Goal: Check status: Check status

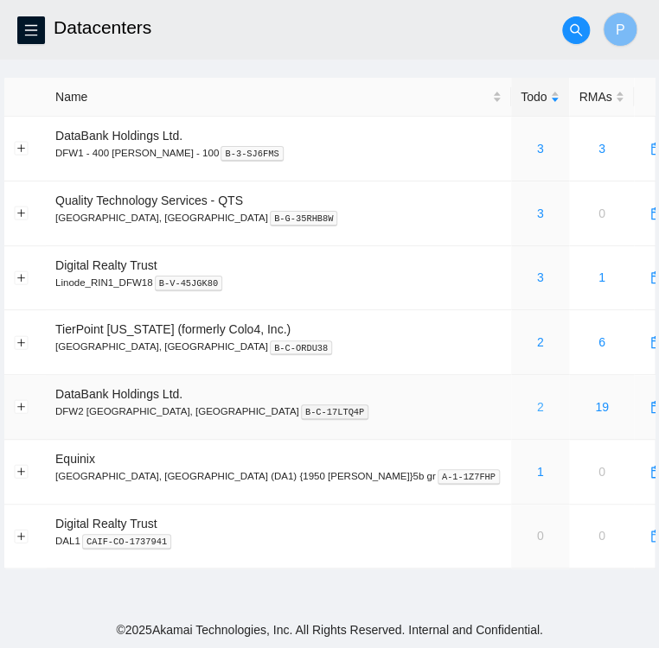
click at [537, 408] on link "2" at bounding box center [540, 407] width 7 height 14
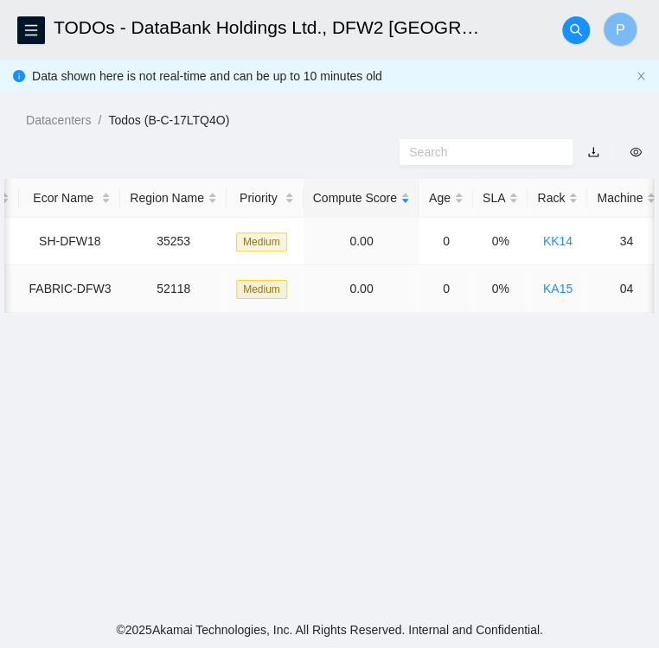
scroll to position [0, 207]
click at [572, 31] on icon "search" at bounding box center [576, 30] width 14 height 14
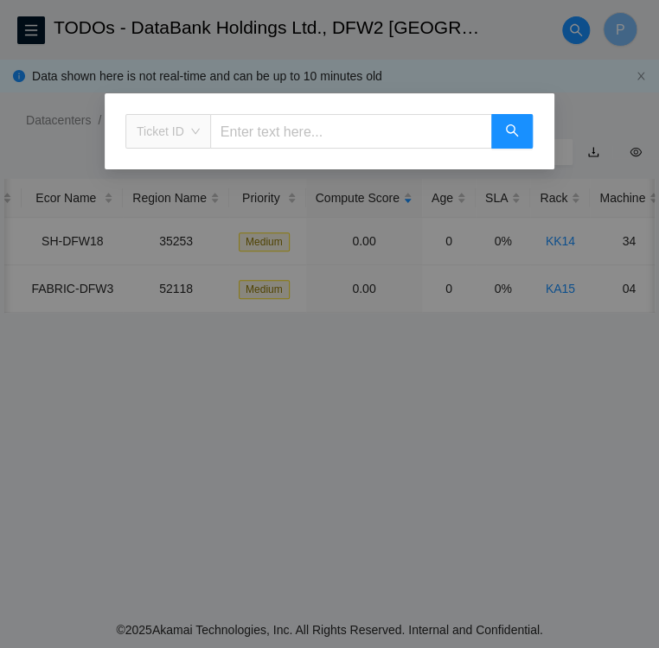
click at [194, 129] on span "Ticket ID" at bounding box center [168, 131] width 63 height 26
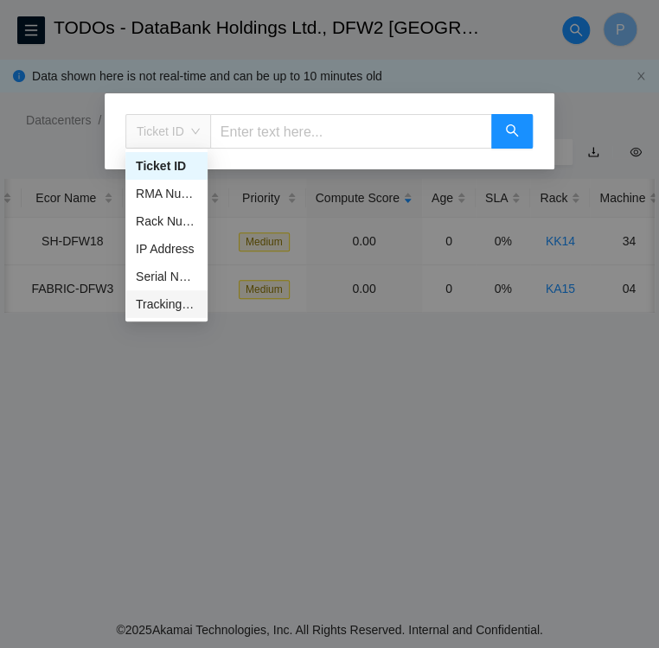
click at [175, 308] on div "Tracking Number" at bounding box center [166, 304] width 61 height 19
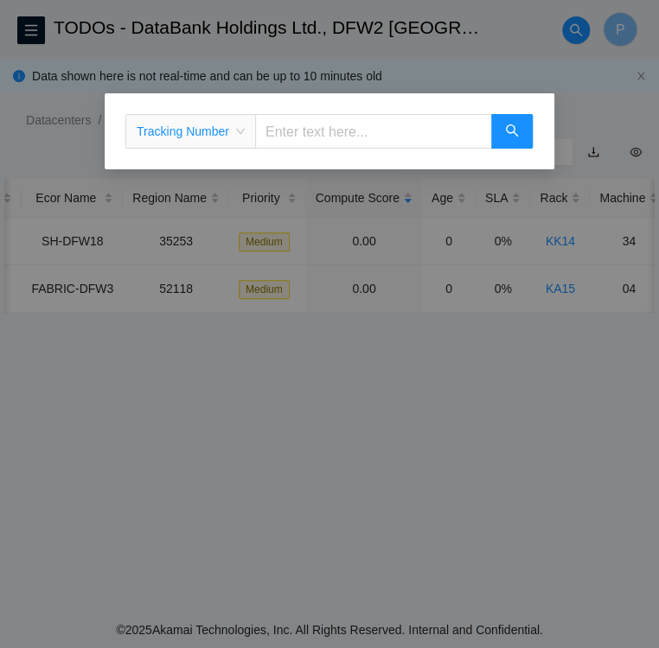
click at [298, 137] on input "text" at bounding box center [373, 131] width 237 height 35
type input "473665217744"
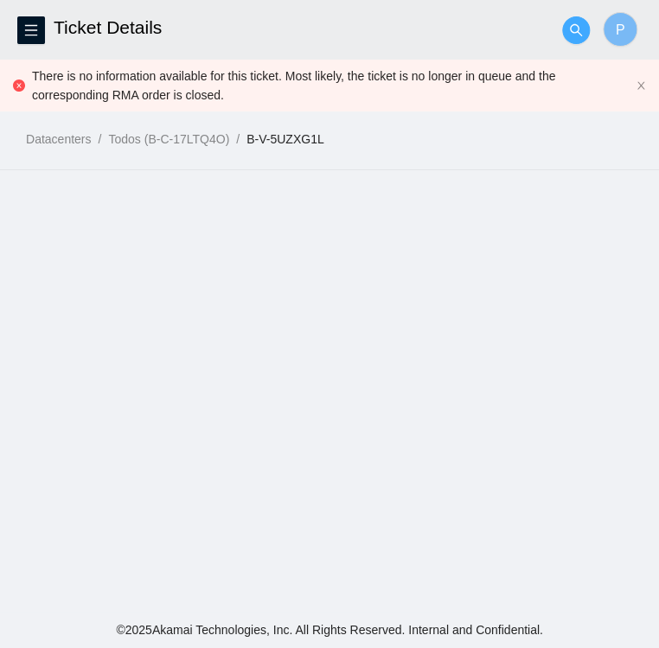
click at [579, 22] on button "button" at bounding box center [576, 30] width 28 height 28
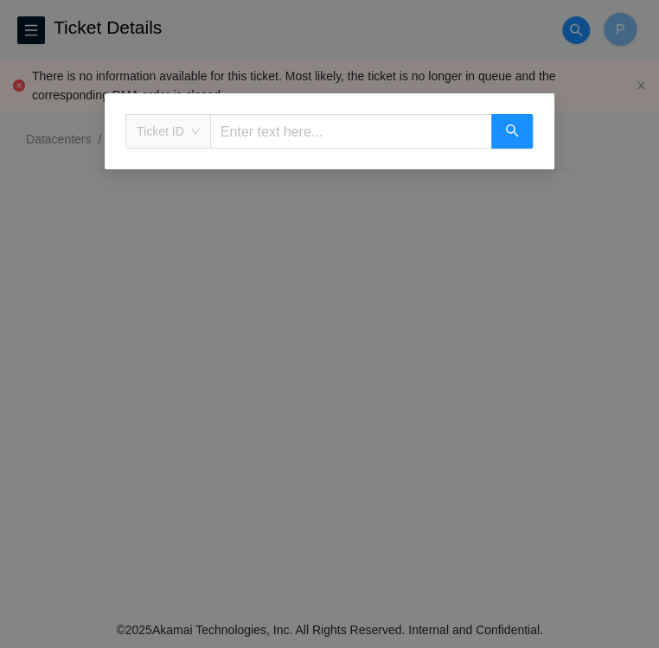
click at [188, 125] on span "Ticket ID" at bounding box center [168, 131] width 63 height 26
click at [508, 415] on div "Ticket ID" at bounding box center [329, 324] width 659 height 648
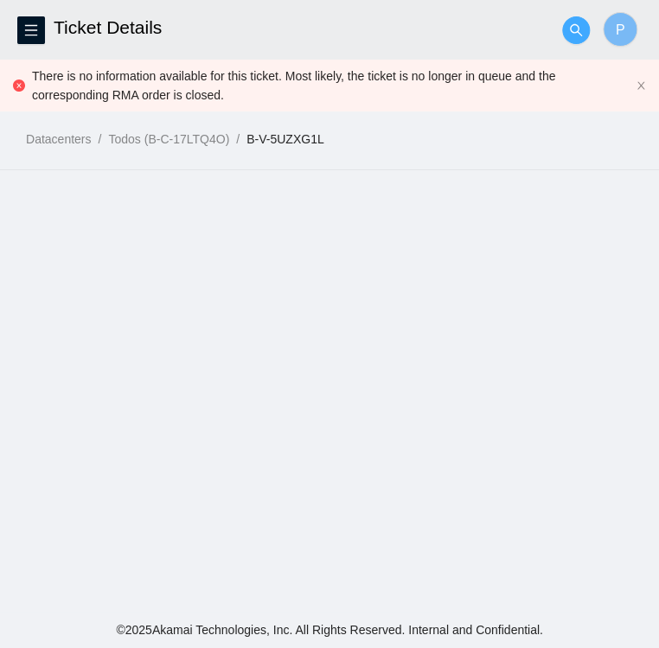
click at [574, 26] on icon "search" at bounding box center [576, 30] width 14 height 14
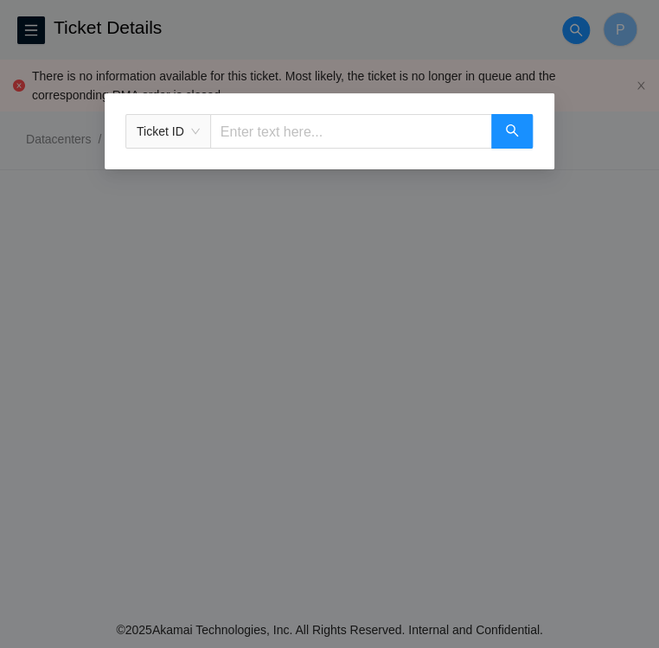
click at [190, 139] on span "Ticket ID" at bounding box center [168, 131] width 63 height 26
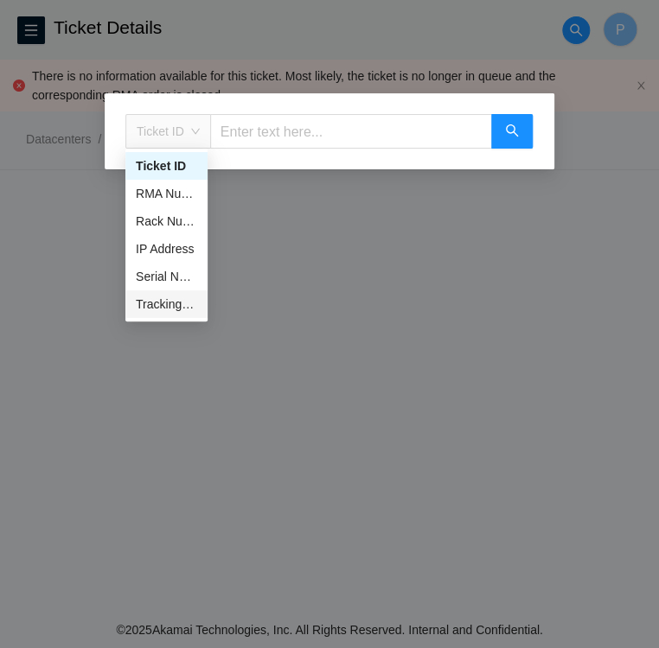
click at [154, 309] on div "Tracking Number" at bounding box center [166, 304] width 61 height 19
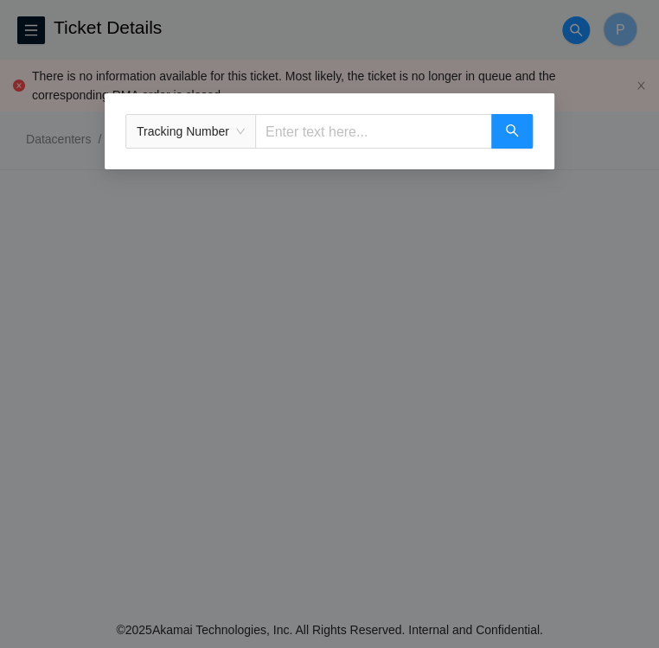
click at [333, 130] on input "text" at bounding box center [373, 131] width 237 height 35
type input "739263649073"
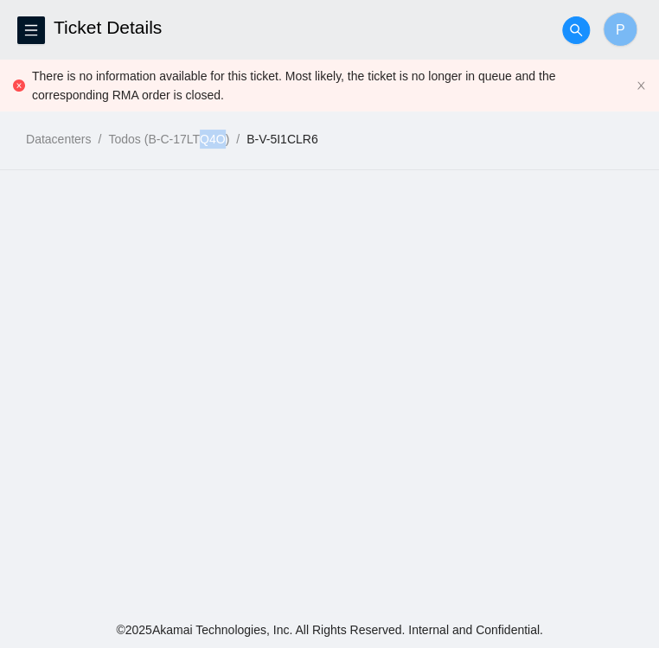
drag, startPoint x: 223, startPoint y: 95, endPoint x: 200, endPoint y: 105, distance: 24.4
click at [200, 105] on div "Datacenters / Todos (B-C-17LTQ4O) / B-V-5I1CLR6 /" at bounding box center [329, 100] width 659 height 97
copy link "Q4O"
drag, startPoint x: 239, startPoint y: 92, endPoint x: 135, endPoint y: 80, distance: 104.4
click at [135, 80] on div "Datacenters / Todos (B-C-17LTQ4O) / B-V-5I1CLR6 /" at bounding box center [329, 100] width 659 height 97
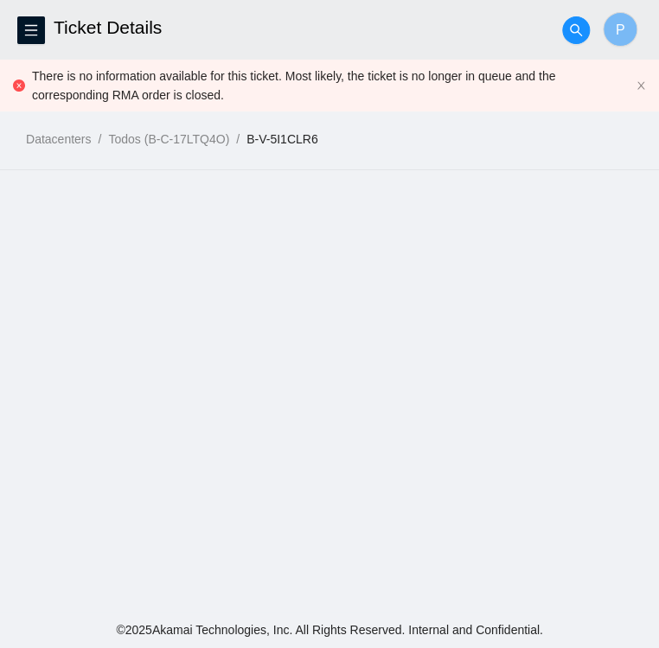
drag, startPoint x: 135, startPoint y: 80, endPoint x: 41, endPoint y: 68, distance: 94.1
click at [41, 68] on div "Datacenters / Todos (B-C-17LTQ4O) / B-V-5I1CLR6 /" at bounding box center [329, 100] width 659 height 97
drag, startPoint x: 31, startPoint y: 71, endPoint x: 187, endPoint y: 70, distance: 155.6
click at [187, 70] on div "Datacenters / Todos (B-C-17LTQ4O) / B-V-5I1CLR6 /" at bounding box center [329, 100] width 659 height 97
drag, startPoint x: 187, startPoint y: 70, endPoint x: 426, endPoint y: 138, distance: 248.9
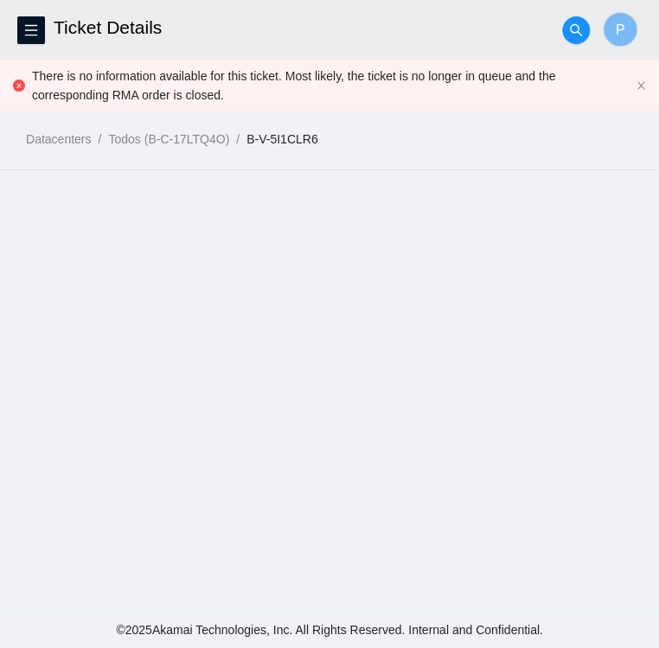
click at [426, 138] on ol "Datacenters / Todos (B-C-17LTQ4O) / B-V-5I1CLR6 /" at bounding box center [342, 139] width 633 height 19
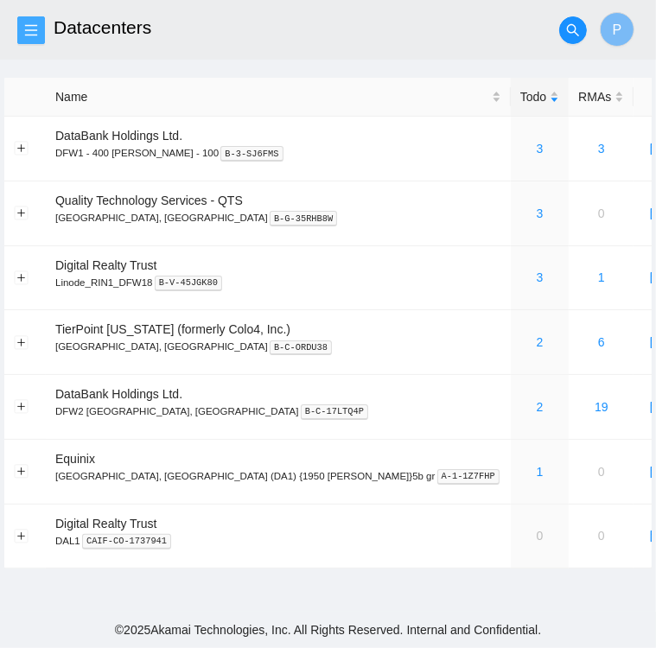
click at [36, 35] on icon "menu" at bounding box center [31, 29] width 12 height 11
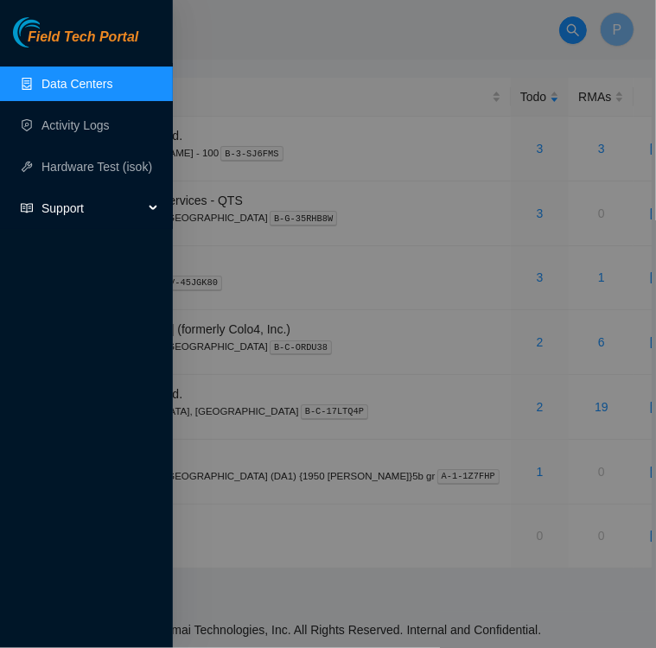
click at [57, 201] on span "Support" at bounding box center [92, 208] width 102 height 35
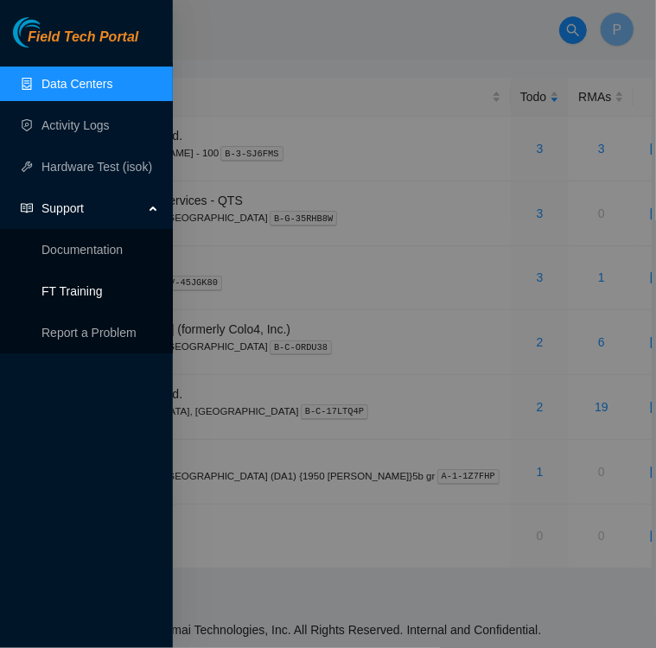
click at [88, 288] on link "FT Training" at bounding box center [71, 291] width 61 height 14
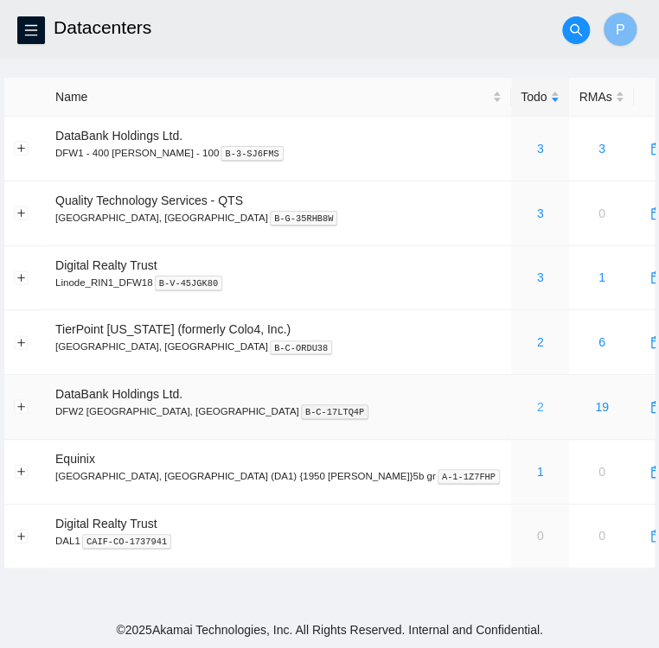
click at [537, 402] on link "2" at bounding box center [540, 407] width 7 height 14
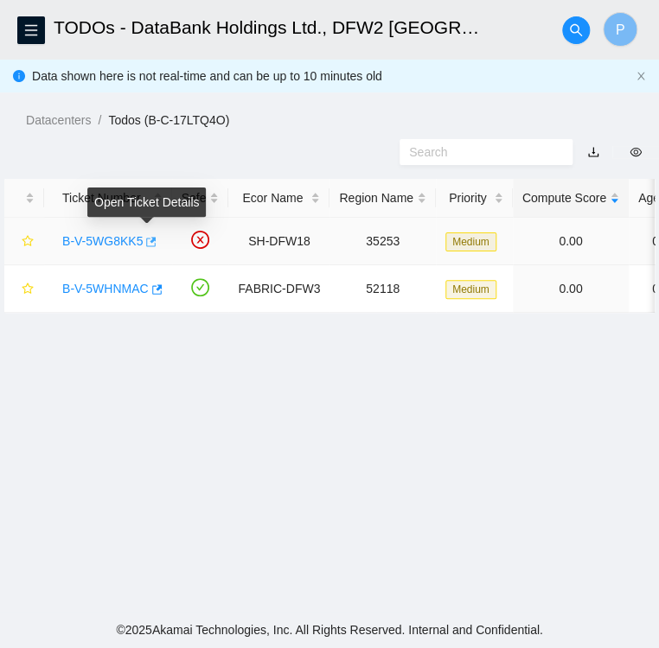
click at [146, 239] on icon "button" at bounding box center [149, 242] width 12 height 12
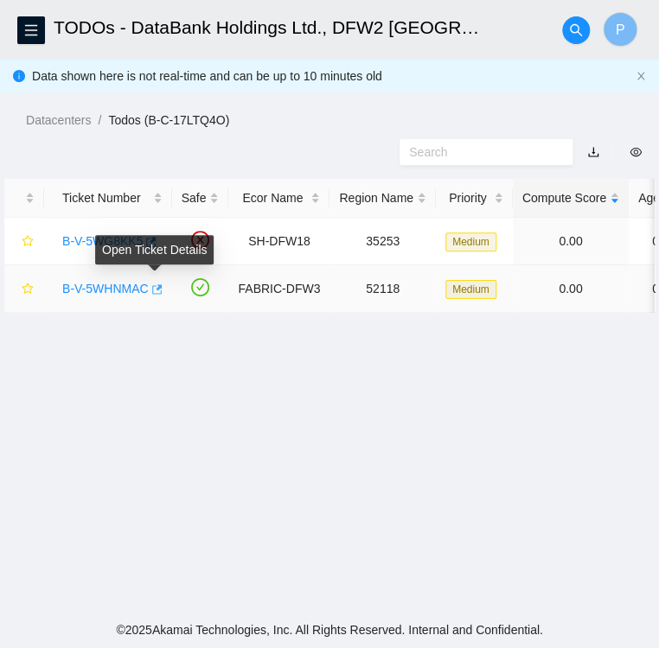
click at [153, 283] on icon "button" at bounding box center [156, 289] width 12 height 12
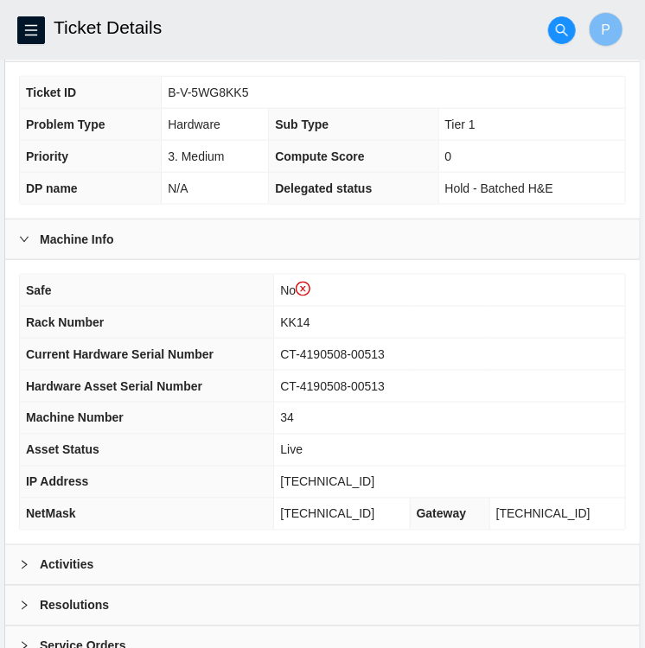
scroll to position [481, 0]
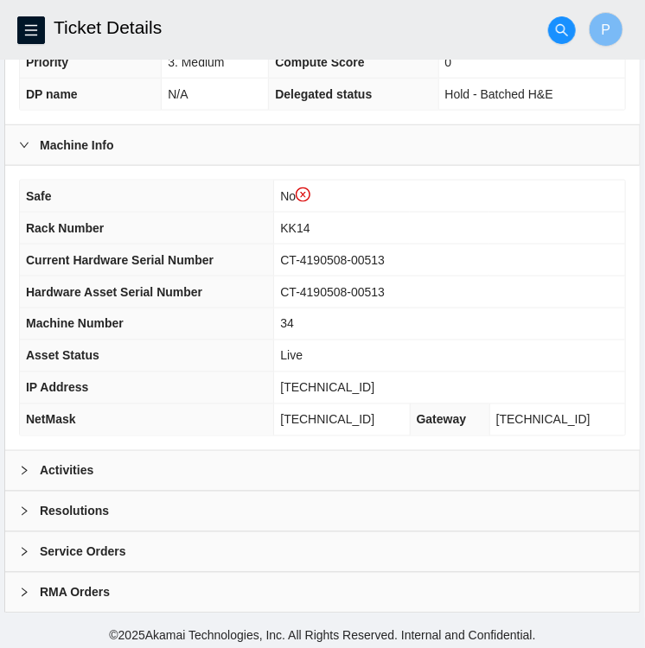
click at [100, 466] on div "Activities" at bounding box center [322, 471] width 634 height 40
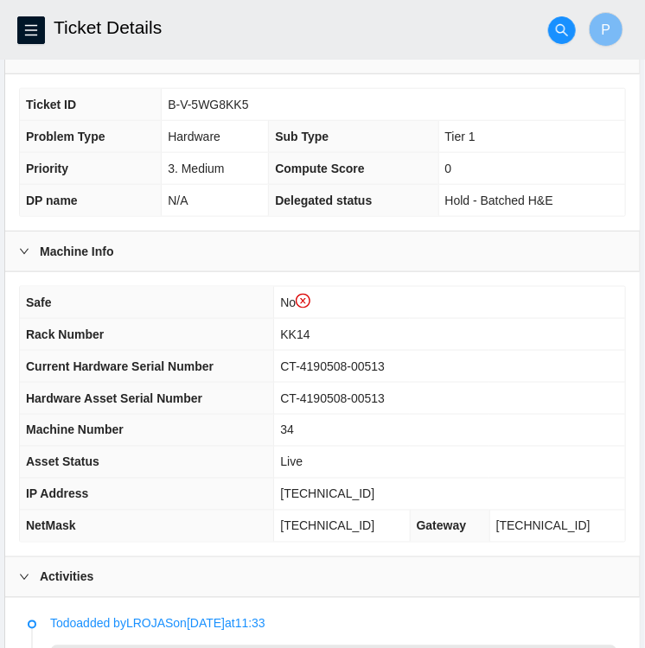
scroll to position [377, 0]
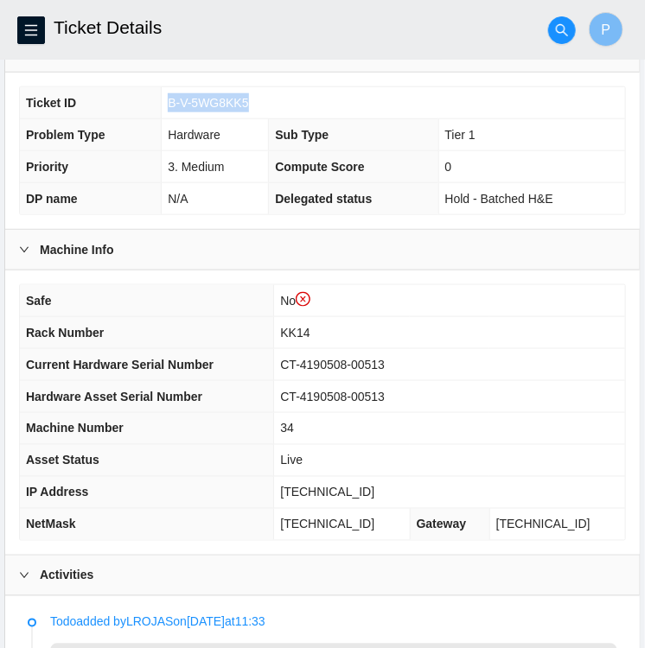
drag, startPoint x: 242, startPoint y: 103, endPoint x: 167, endPoint y: 103, distance: 75.2
click at [168, 103] on span "B-V-5WG8KK5" at bounding box center [208, 103] width 80 height 14
copy span "B-V-5WG8KK5"
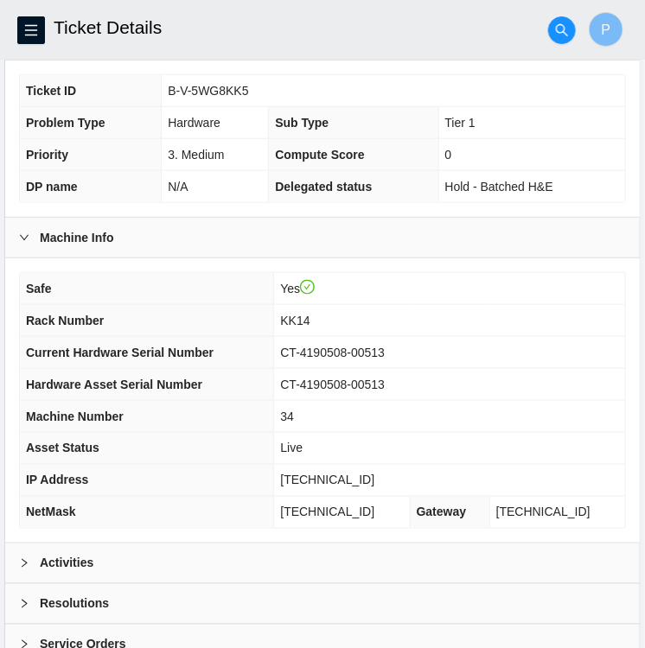
scroll to position [449, 0]
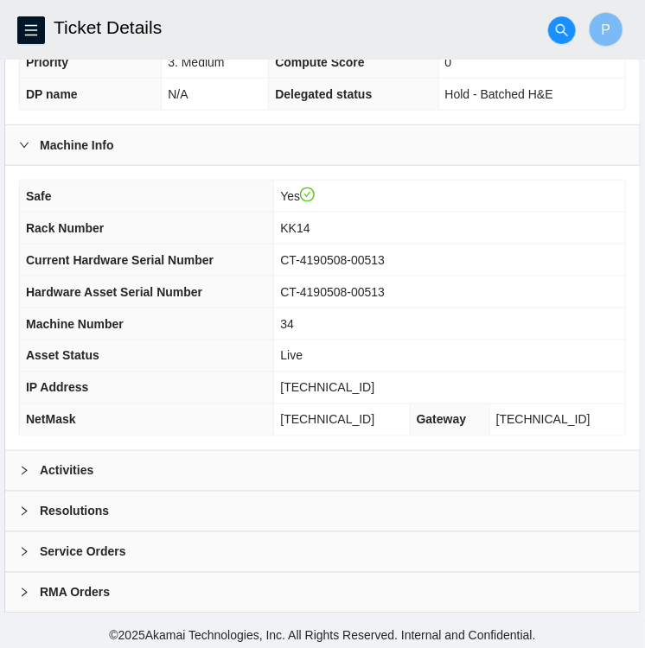
click at [19, 469] on icon "right" at bounding box center [24, 471] width 10 height 10
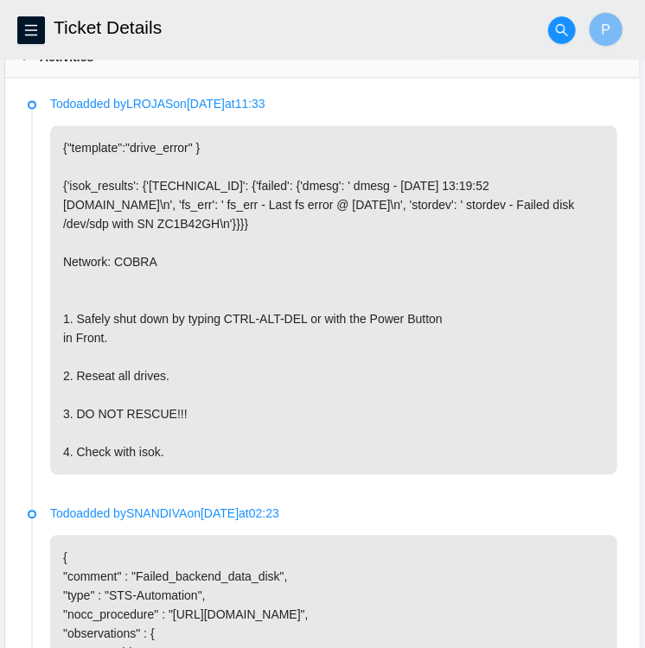
scroll to position [863, 0]
